Goal: Task Accomplishment & Management: Complete application form

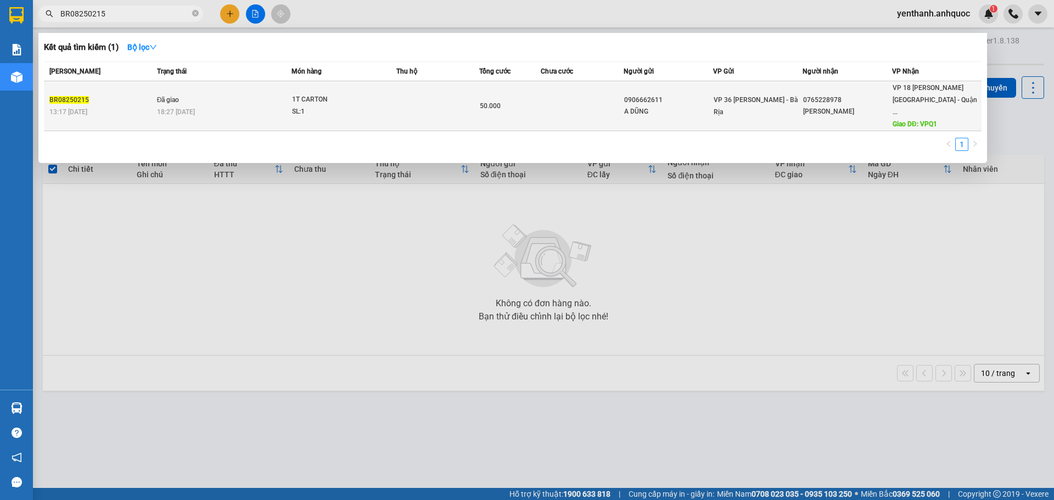
type input "BR08250215"
click at [364, 97] on div "1T CARTON" at bounding box center [333, 100] width 82 height 12
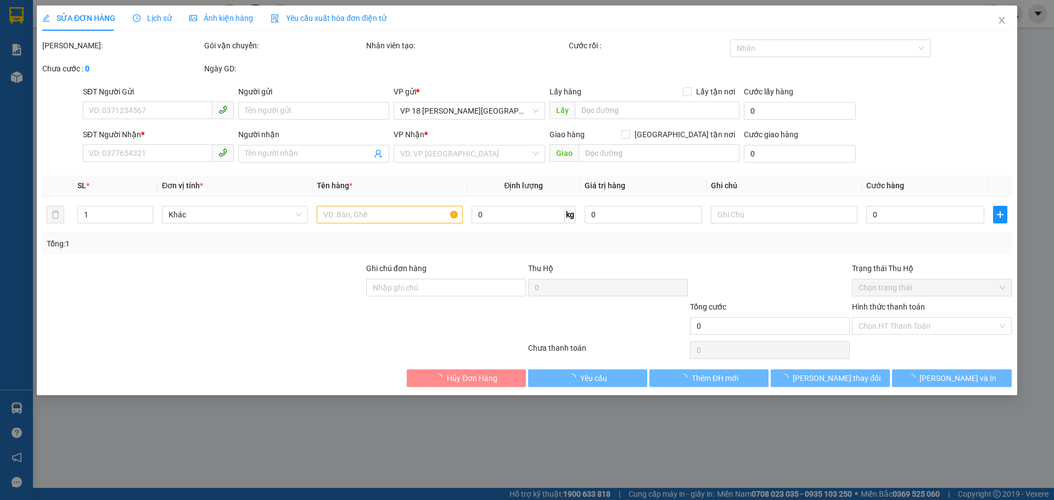
type input "0906662611"
type input "A DŨNG"
type input "0765228978"
type input "[PERSON_NAME]"
type input "VPQ1"
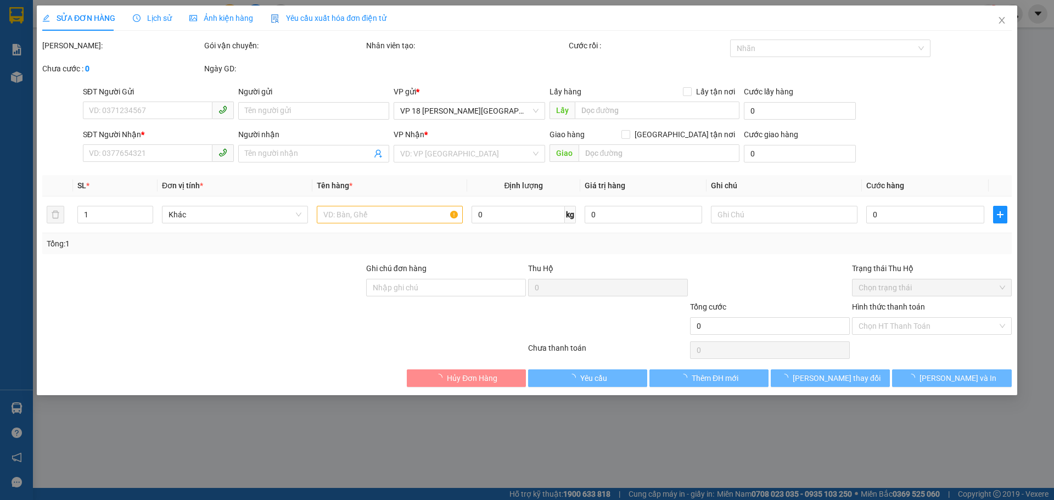
type input "50.000"
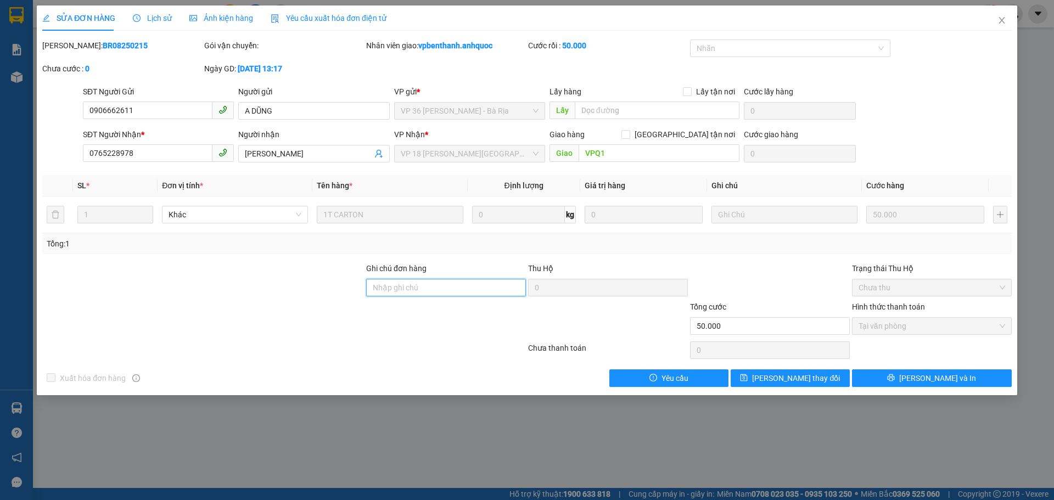
click at [438, 287] on input "Ghi chú đơn hàng" at bounding box center [446, 288] width 160 height 18
type input "TM 14/8 THANH"
click at [791, 376] on span "[PERSON_NAME] thay đổi" at bounding box center [796, 378] width 88 height 12
